Goal: Information Seeking & Learning: Learn about a topic

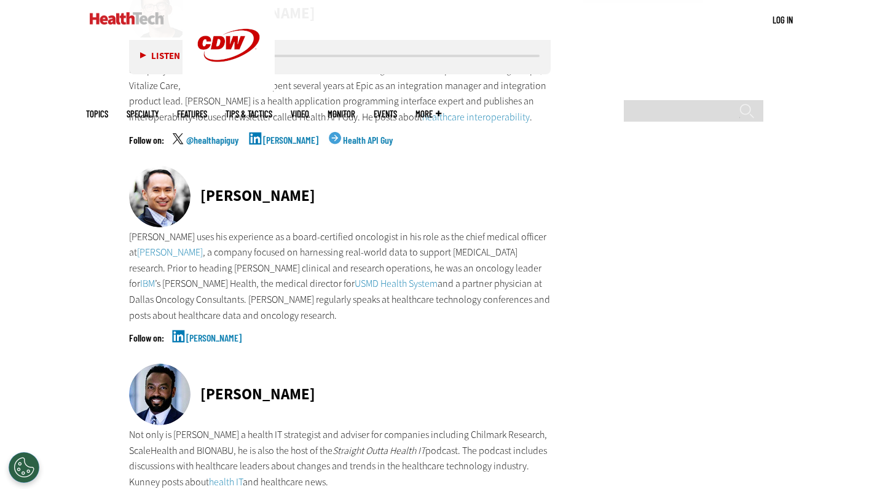
scroll to position [1679, 0]
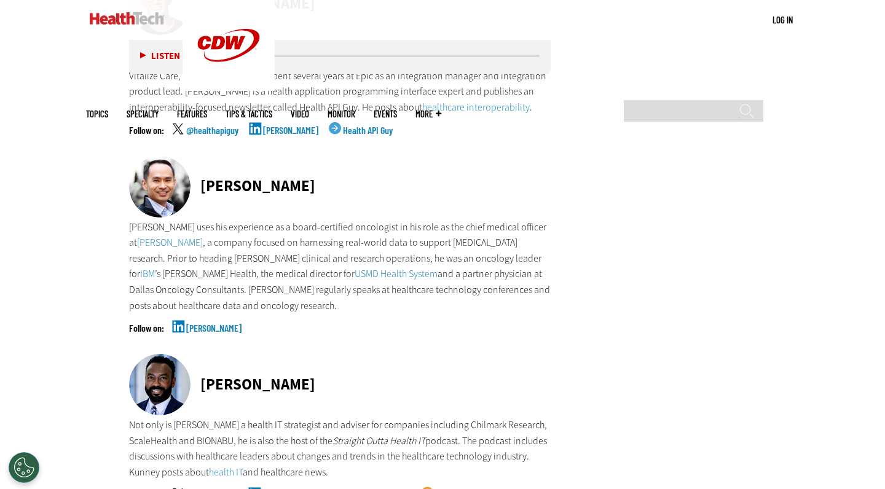
click at [360, 248] on p "[PERSON_NAME] uses his experience as a board-certified oncologist in his role a…" at bounding box center [340, 266] width 422 height 95
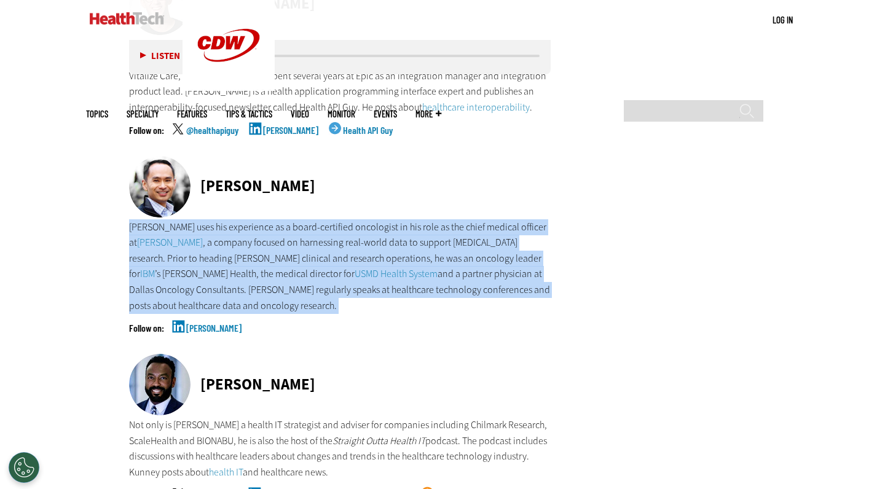
click at [360, 248] on p "[PERSON_NAME] uses his experience as a board-certified oncologist in his role a…" at bounding box center [340, 266] width 422 height 95
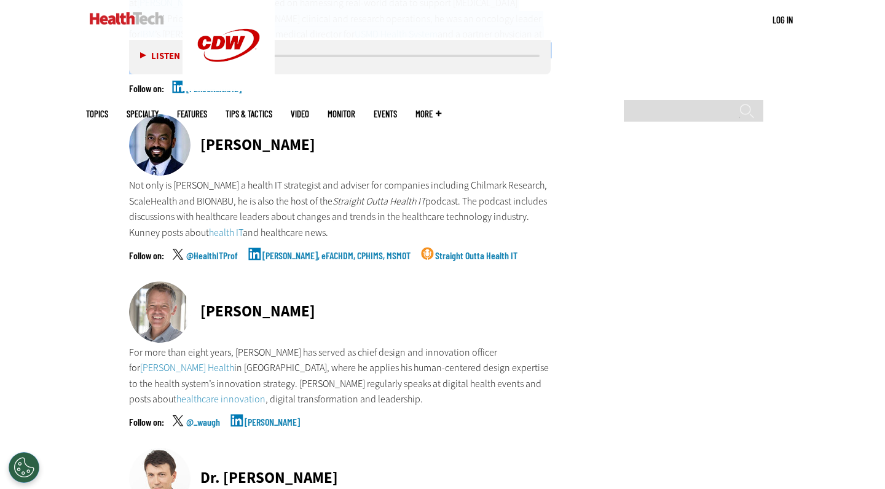
scroll to position [1925, 0]
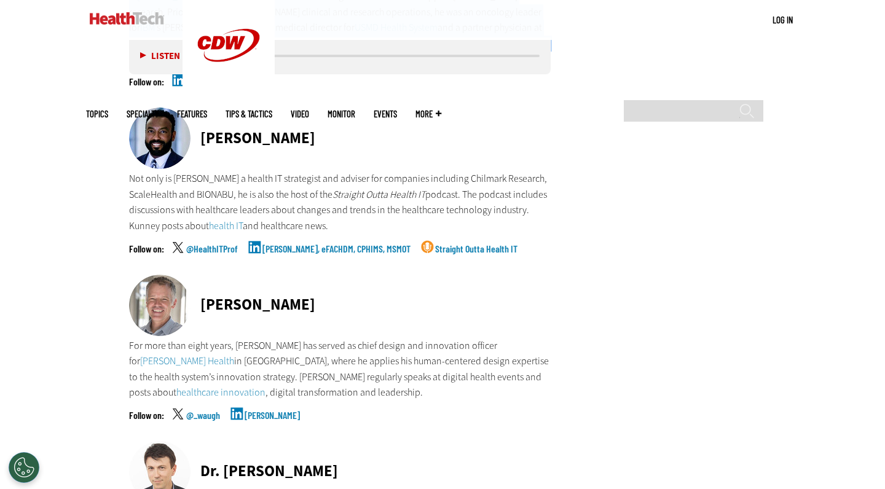
click at [339, 171] on p "Not only is [PERSON_NAME] a health IT strategist and adviser for companies incl…" at bounding box center [340, 202] width 422 height 63
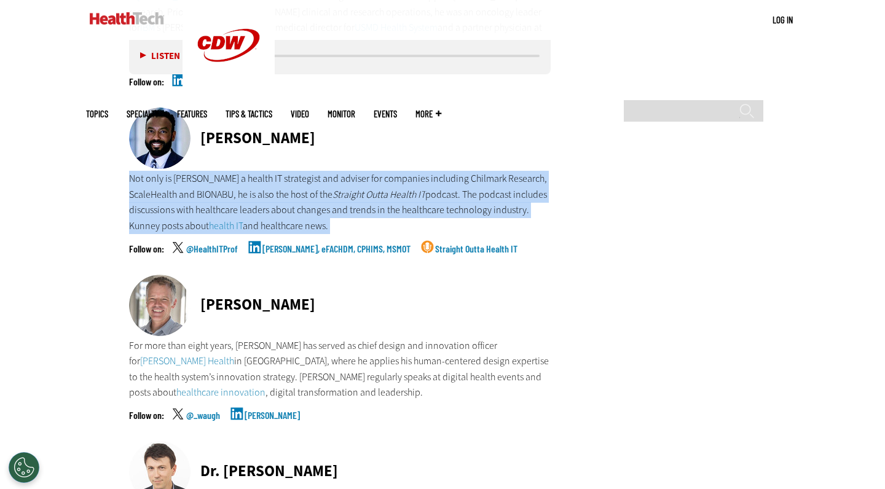
click at [339, 171] on p "Not only is [PERSON_NAME] a health IT strategist and adviser for companies incl…" at bounding box center [340, 202] width 422 height 63
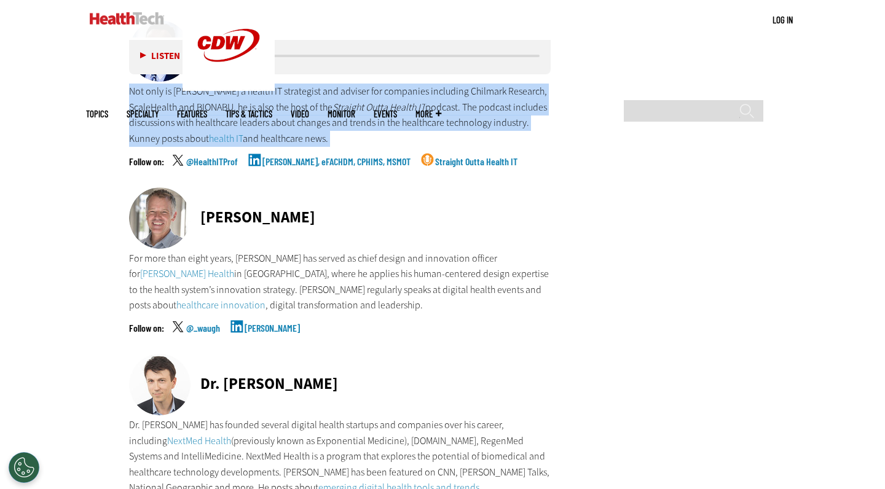
scroll to position [2049, 0]
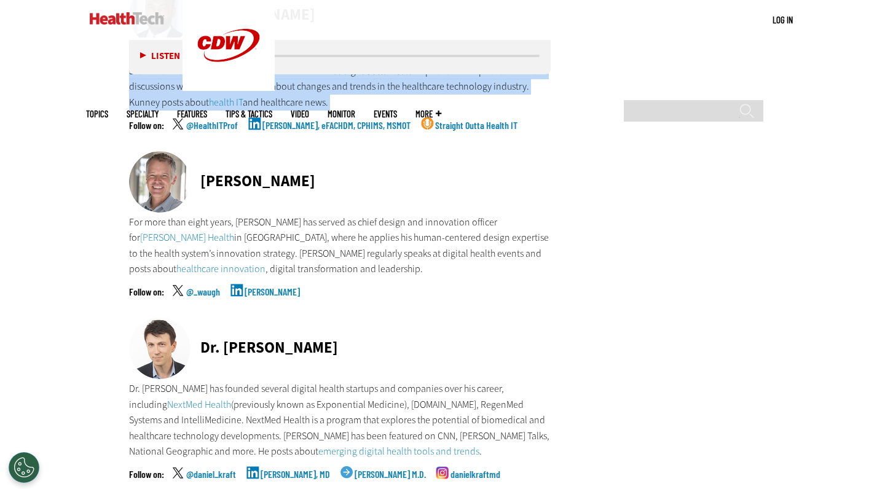
click at [338, 215] on p "For more than eight years, [PERSON_NAME] has served as chief design and innovat…" at bounding box center [340, 246] width 422 height 63
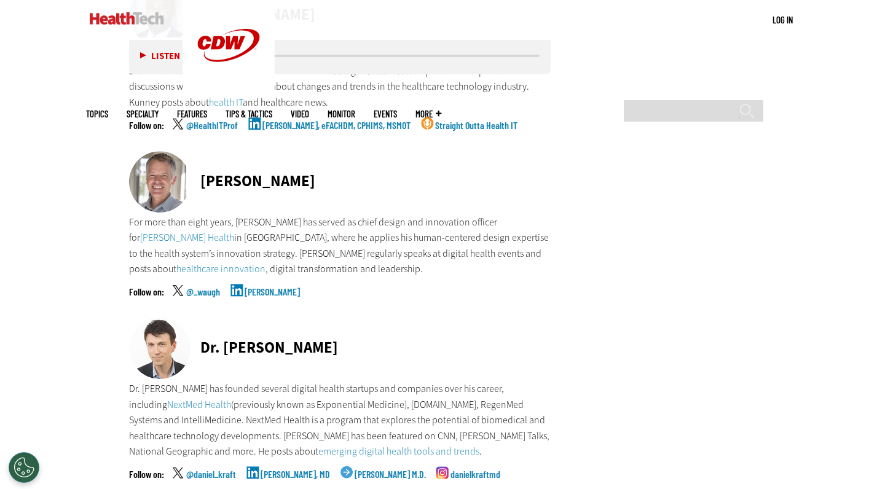
click at [338, 215] on p "For more than eight years, [PERSON_NAME] has served as chief design and innovat…" at bounding box center [340, 246] width 422 height 63
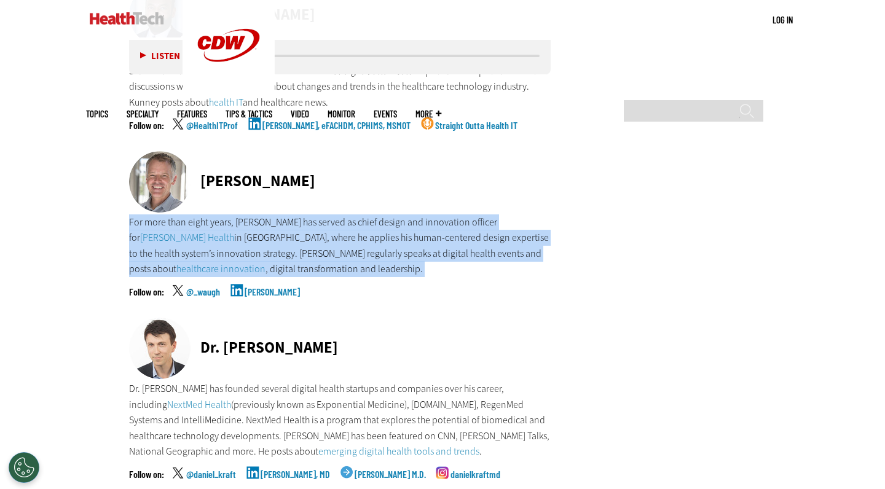
click at [338, 215] on p "For more than eight years, [PERSON_NAME] has served as chief design and innovat…" at bounding box center [340, 246] width 422 height 63
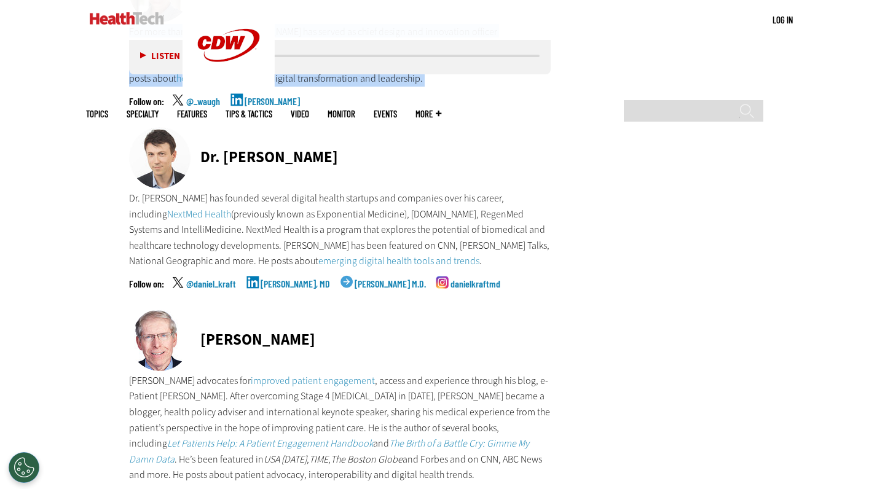
click at [338, 197] on p "Dr. [PERSON_NAME] has founded several digital health startups and companies ove…" at bounding box center [340, 230] width 422 height 79
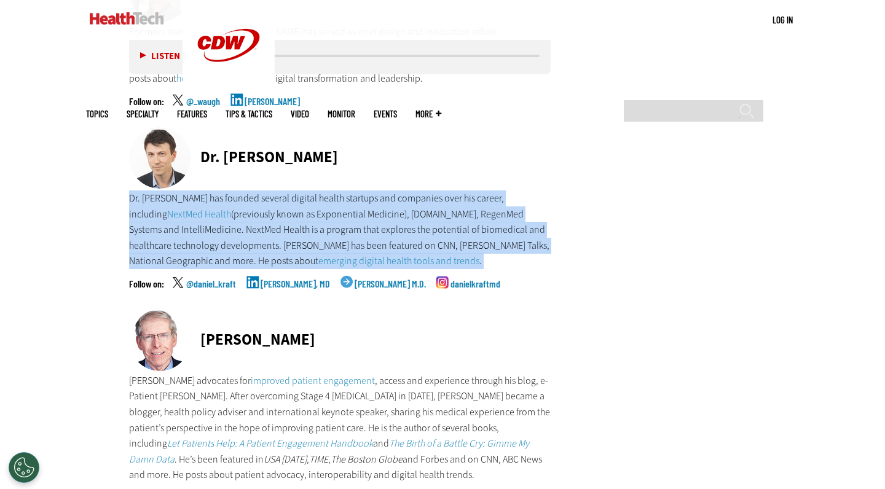
click at [338, 197] on p "Dr. [PERSON_NAME] has founded several digital health startups and companies ove…" at bounding box center [340, 230] width 422 height 79
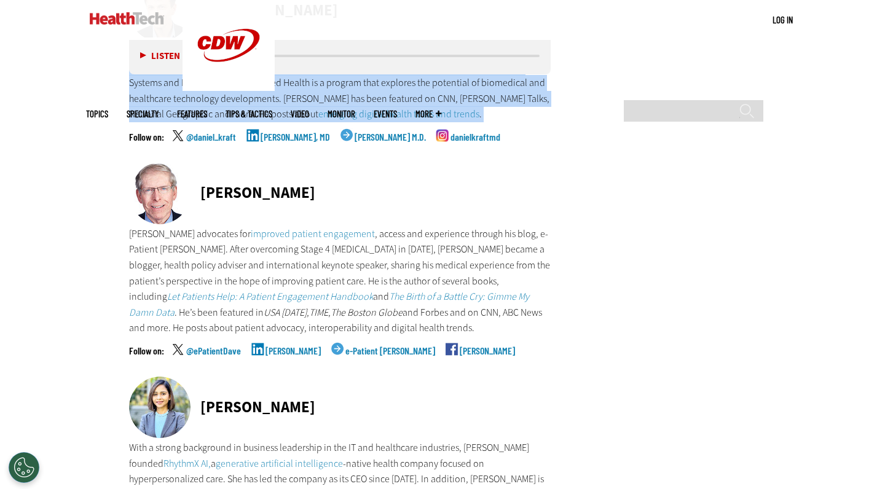
click at [338, 226] on p "[PERSON_NAME] advocates for improved patient engagement , access and experience…" at bounding box center [340, 281] width 422 height 110
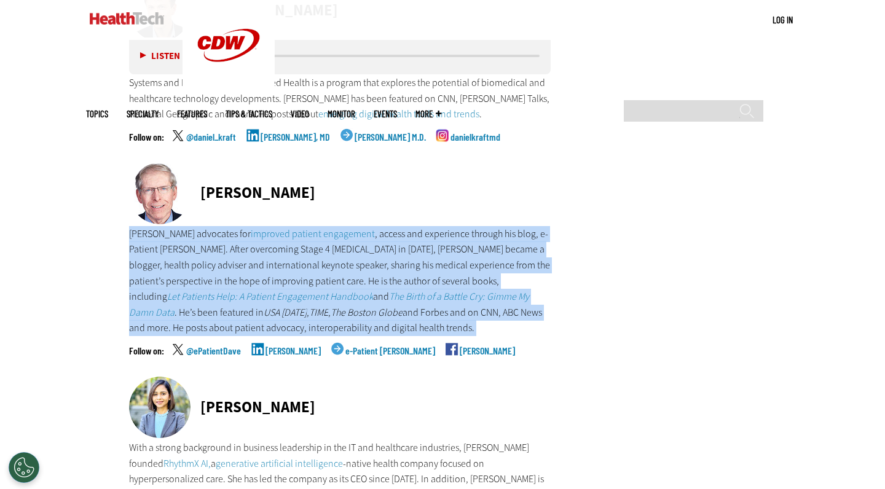
click at [338, 226] on p "[PERSON_NAME] advocates for improved patient engagement , access and experience…" at bounding box center [340, 281] width 422 height 110
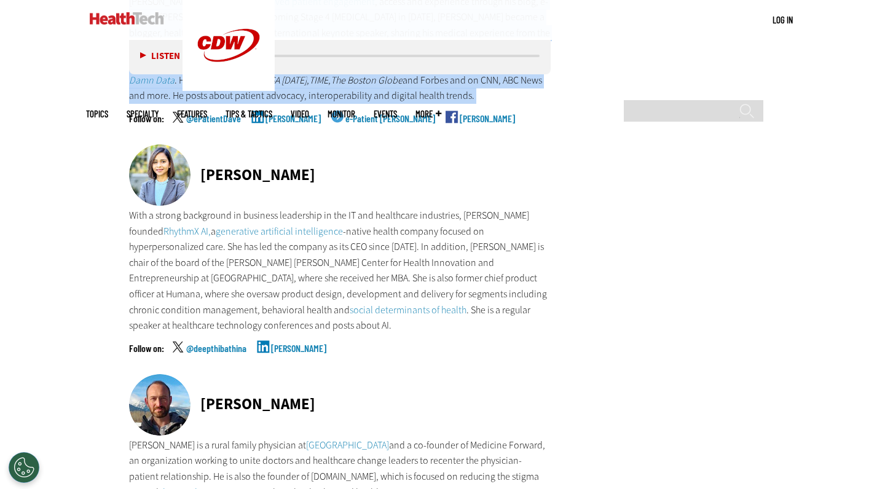
click at [338, 208] on p "With a strong background in business leadership in the IT and healthcare indust…" at bounding box center [340, 271] width 422 height 126
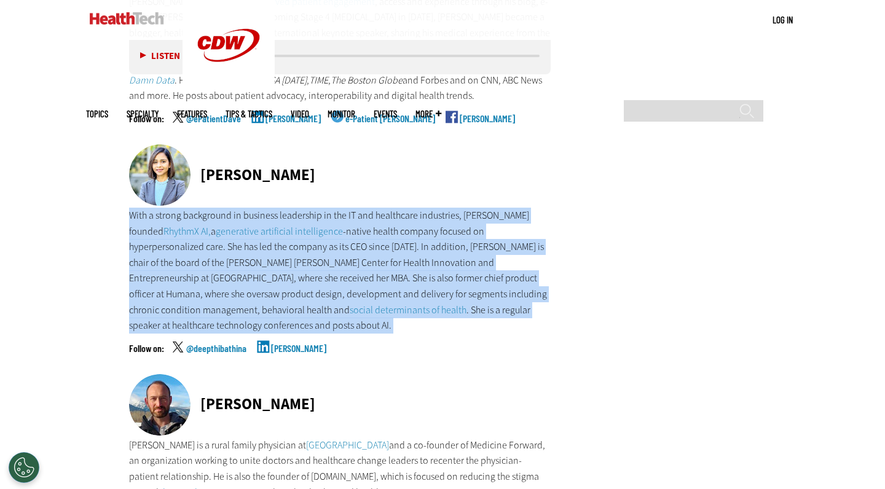
click at [338, 208] on p "With a strong background in business leadership in the IT and healthcare indust…" at bounding box center [340, 271] width 422 height 126
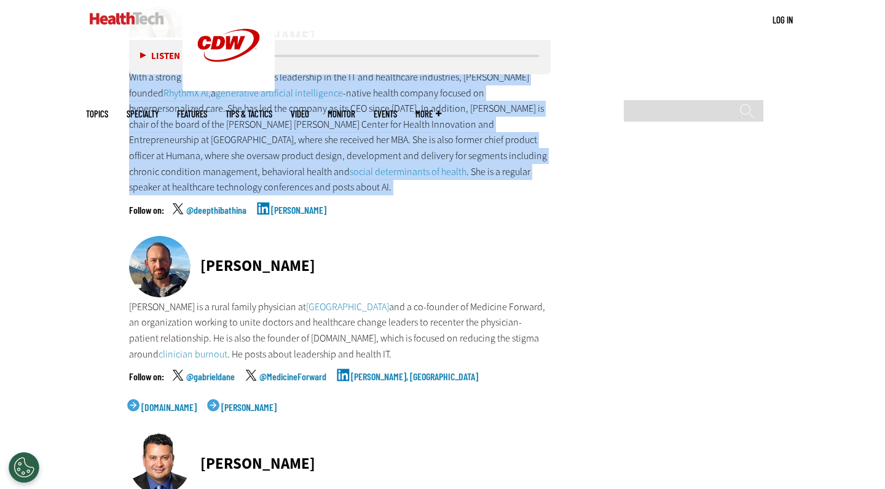
scroll to position [2770, 0]
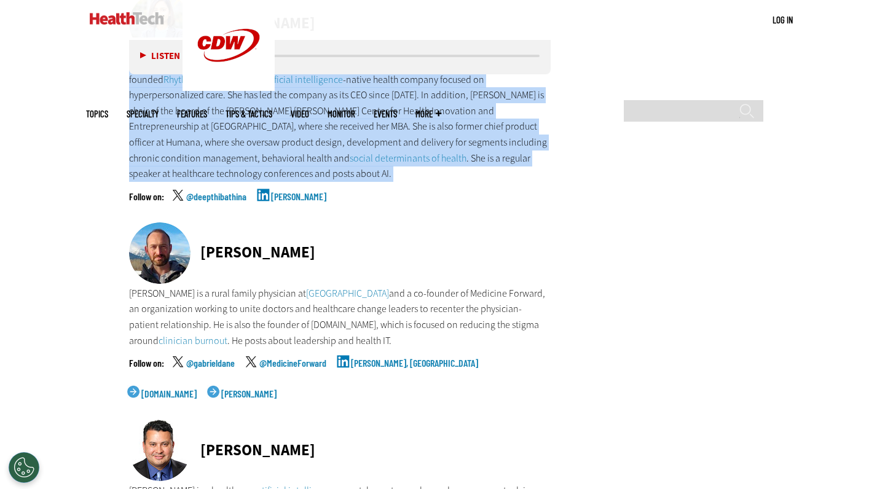
click at [309, 286] on p "[PERSON_NAME] is a rural family physician at [GEOGRAPHIC_DATA] and a co-founder…" at bounding box center [340, 317] width 422 height 63
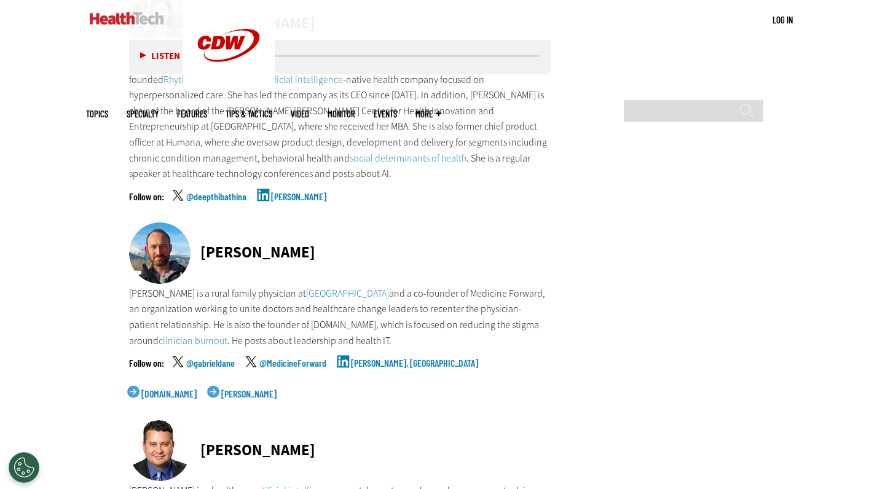
click at [309, 286] on p "[PERSON_NAME] is a rural family physician at [GEOGRAPHIC_DATA] and a co-founder…" at bounding box center [340, 317] width 422 height 63
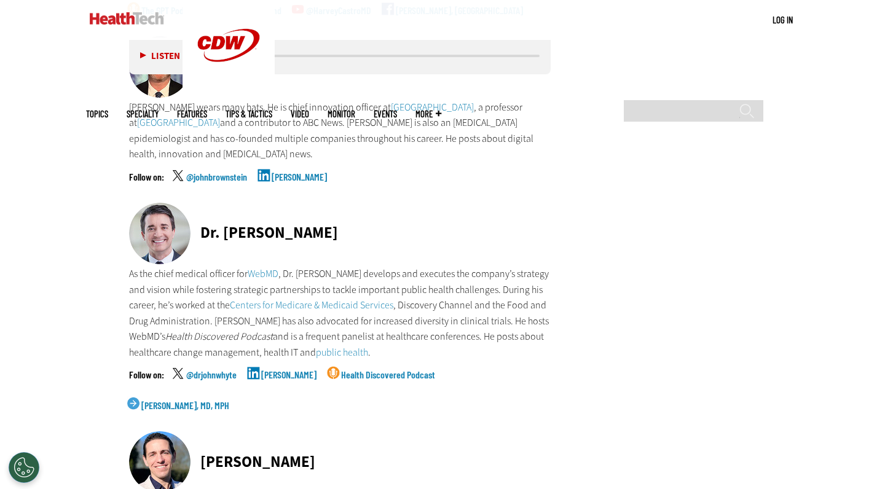
click at [309, 266] on p "As the chief medical officer for WebMD , Dr. [PERSON_NAME] develops and execute…" at bounding box center [340, 313] width 422 height 95
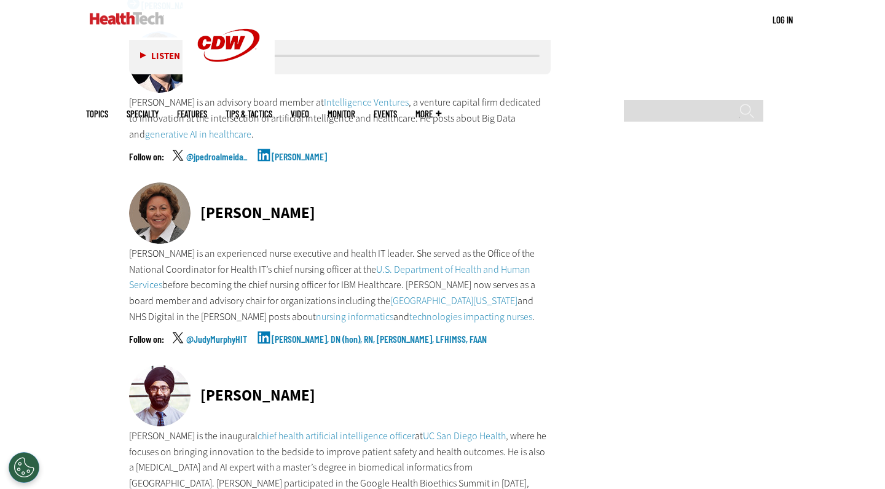
scroll to position [3753, 0]
